Goal: Task Accomplishment & Management: Use online tool/utility

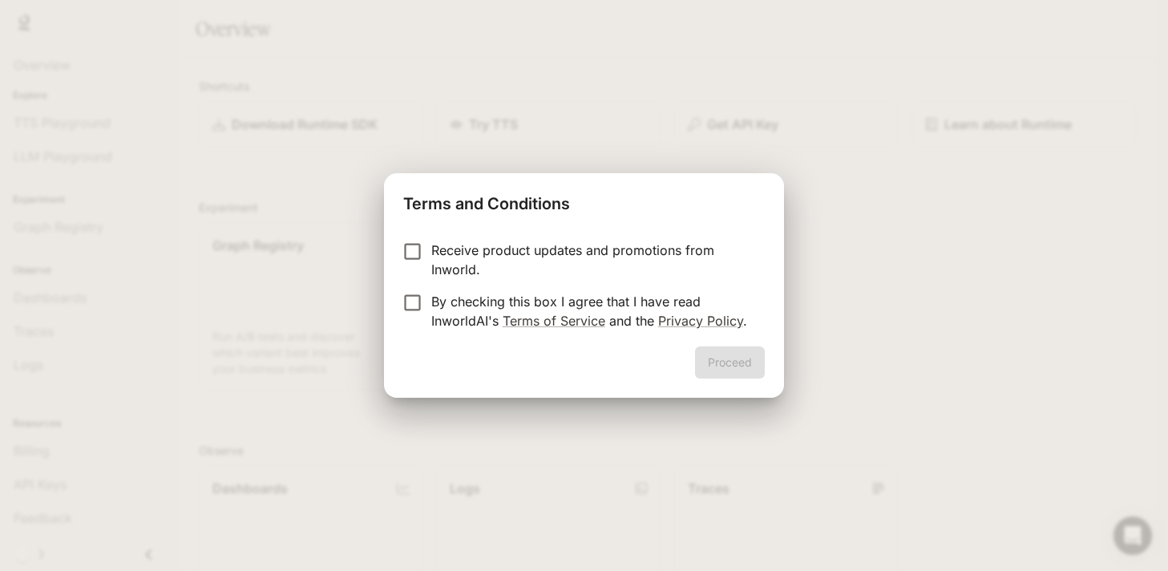
click at [501, 248] on p "Receive product updates and promotions from Inworld." at bounding box center [591, 260] width 321 height 38
click at [484, 251] on p "Receive product updates and promotions from Inworld." at bounding box center [591, 260] width 321 height 38
click at [463, 301] on p "By checking this box I agree that I have read InworldAI's Terms of Service and …" at bounding box center [591, 311] width 321 height 38
click at [735, 359] on button "Proceed" at bounding box center [730, 362] width 70 height 32
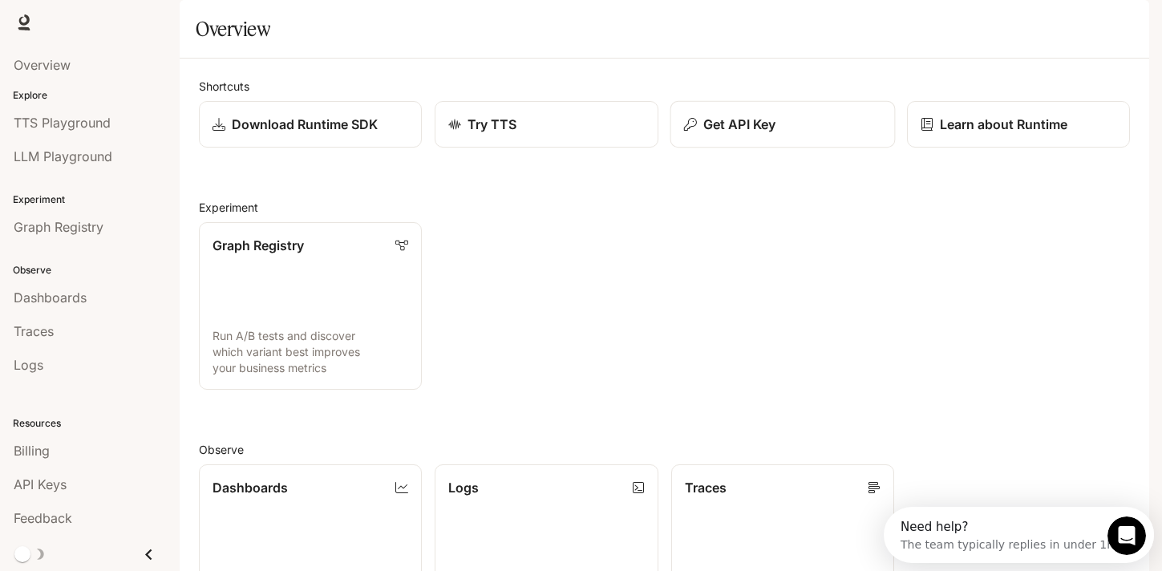
click at [750, 148] on button "Get API Key" at bounding box center [781, 124] width 225 height 47
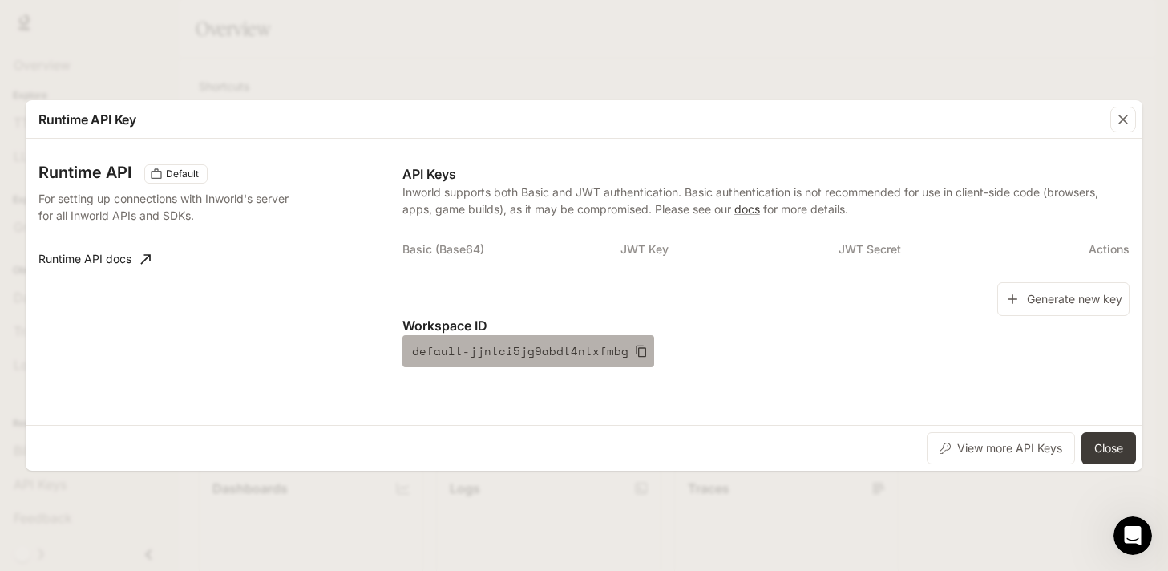
click at [635, 349] on icon "button" at bounding box center [641, 351] width 13 height 13
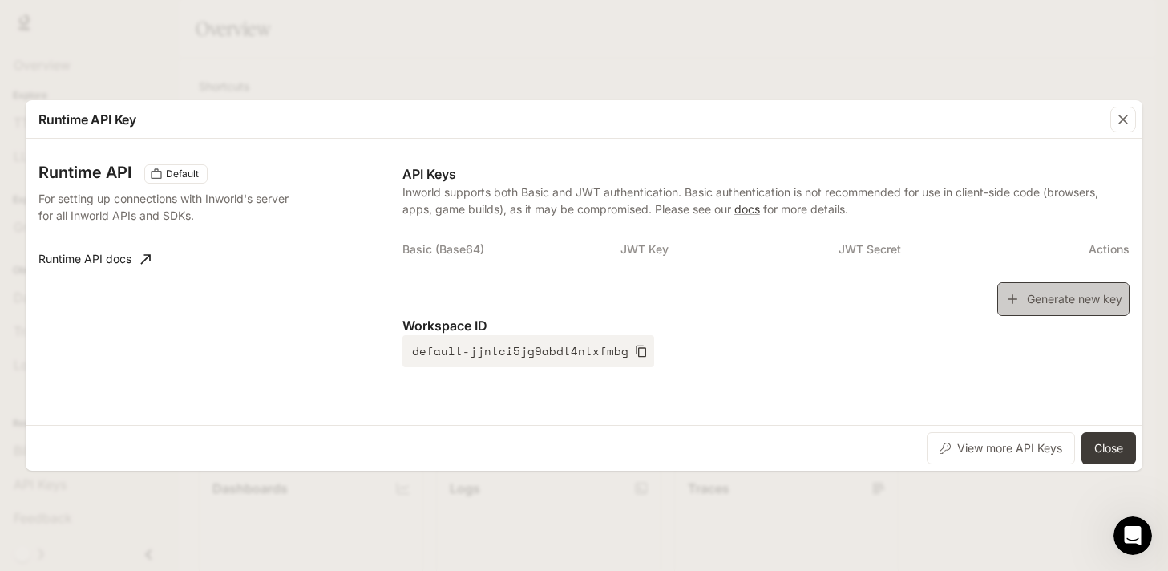
click at [1045, 290] on button "Generate new key" at bounding box center [1063, 299] width 132 height 34
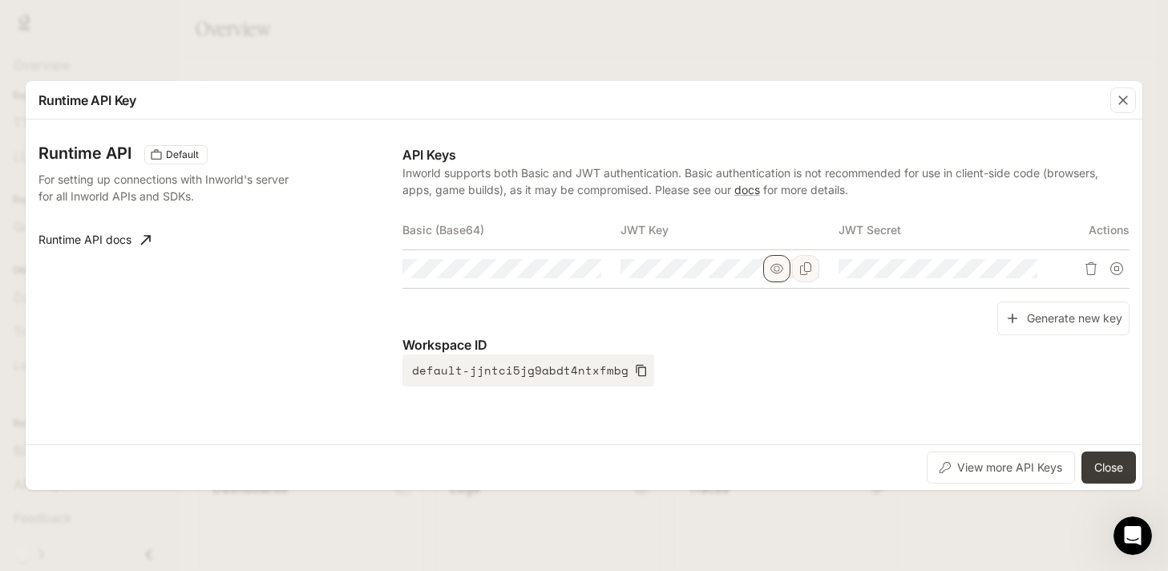
click at [774, 269] on icon "button" at bounding box center [776, 269] width 13 height 10
click at [563, 267] on icon "button" at bounding box center [558, 268] width 13 height 13
click at [582, 268] on icon "Copy Basic (Base64)" at bounding box center [587, 268] width 11 height 13
